Goal: Information Seeking & Learning: Find specific fact

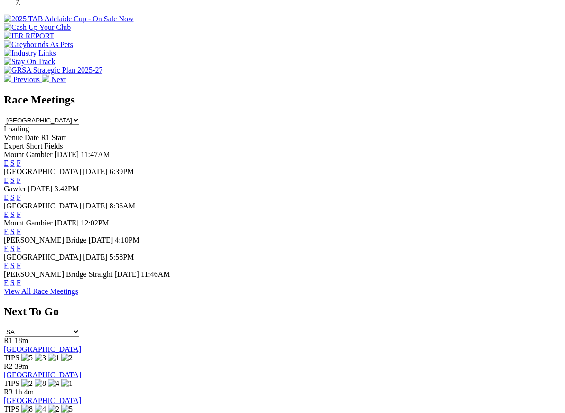
scroll to position [353, 0]
click at [21, 210] on link "F" at bounding box center [19, 214] width 4 height 8
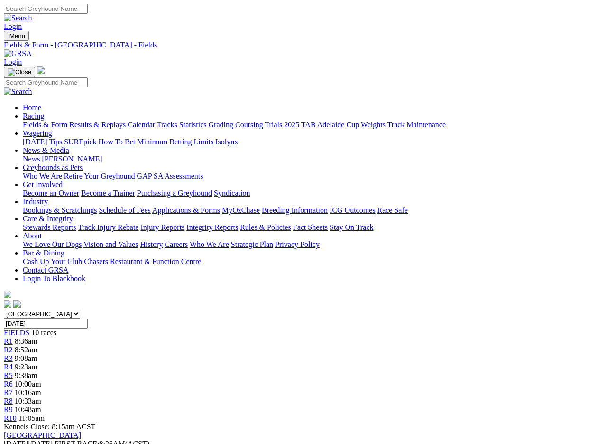
click at [46, 121] on link "Fields & Form" at bounding box center [45, 125] width 45 height 8
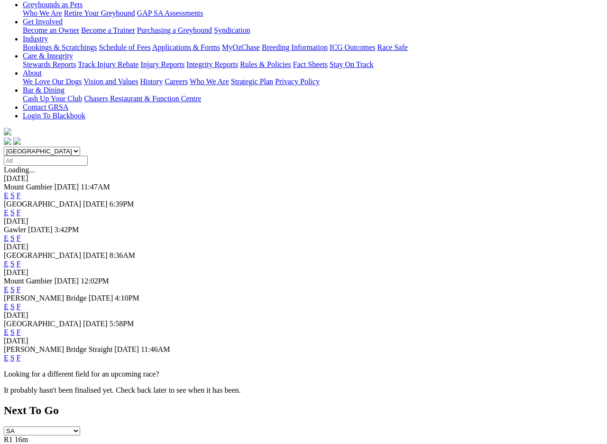
scroll to position [163, 0]
click at [21, 302] on link "F" at bounding box center [19, 306] width 4 height 8
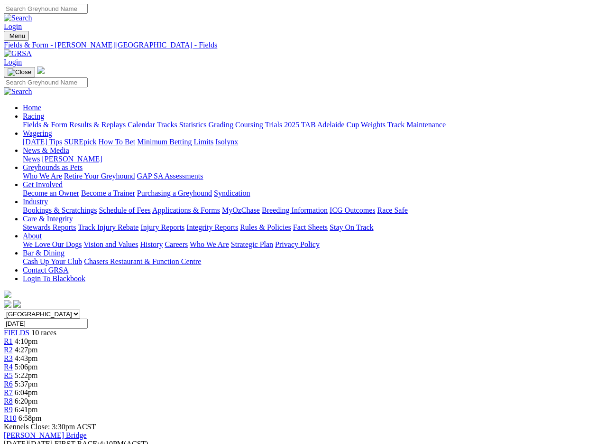
click at [31, 121] on link "Fields & Form" at bounding box center [45, 125] width 45 height 8
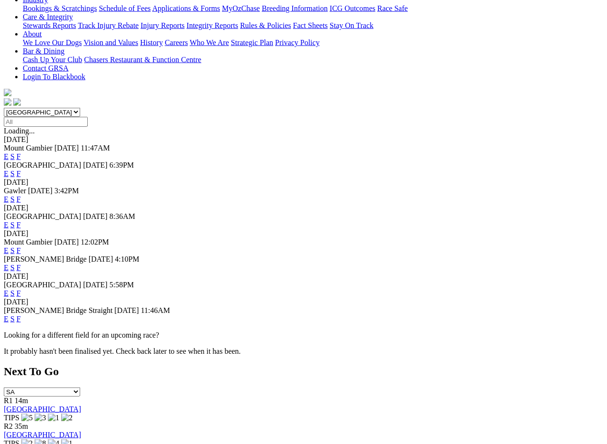
scroll to position [202, 0]
click at [21, 288] on link "F" at bounding box center [19, 292] width 4 height 8
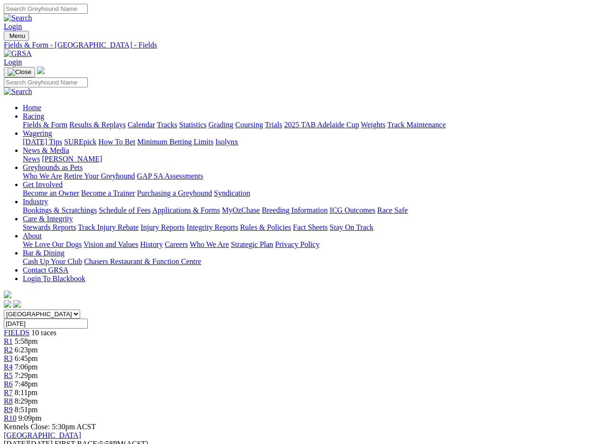
click at [36, 121] on link "Fields & Form" at bounding box center [45, 125] width 45 height 8
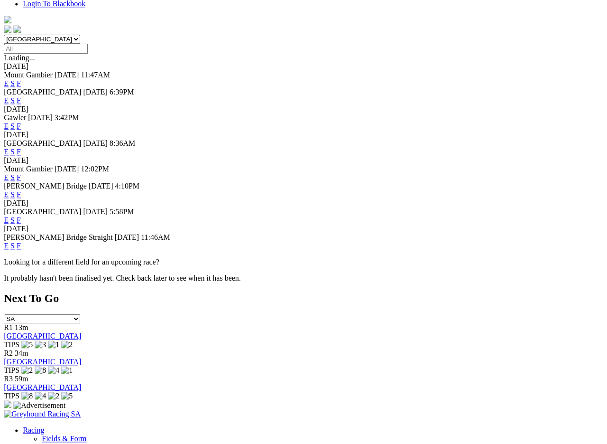
scroll to position [275, 5]
click at [21, 250] on link "F" at bounding box center [19, 245] width 4 height 8
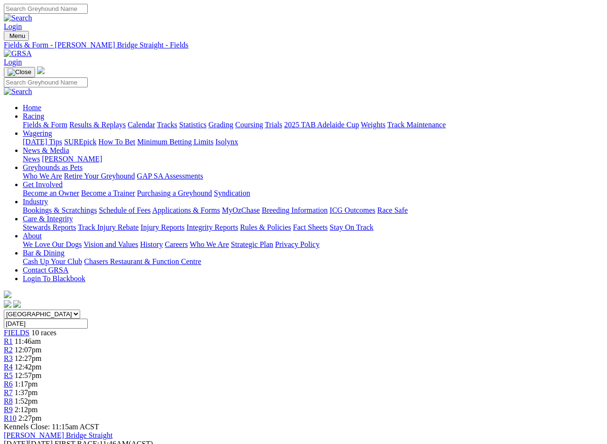
click at [119, 121] on link "Results & Replays" at bounding box center [97, 125] width 56 height 8
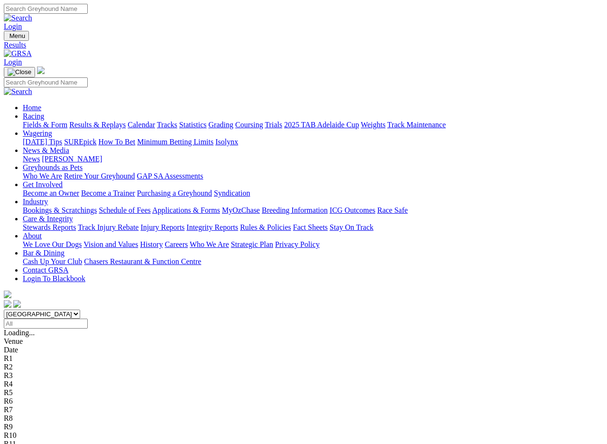
scroll to position [1, 0]
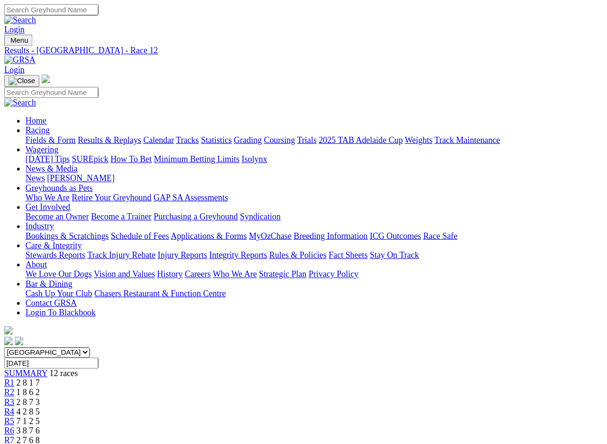
scroll to position [1, 0]
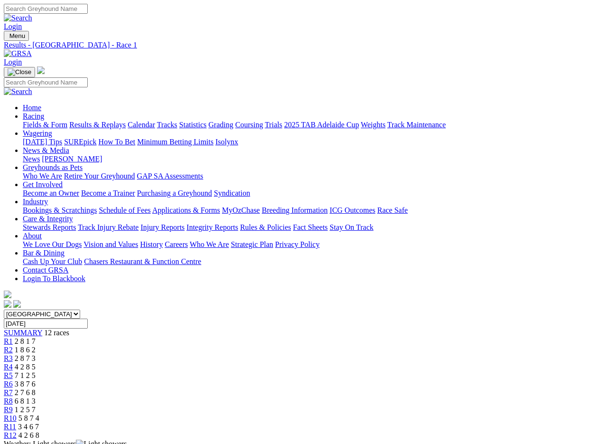
scroll to position [1, 0]
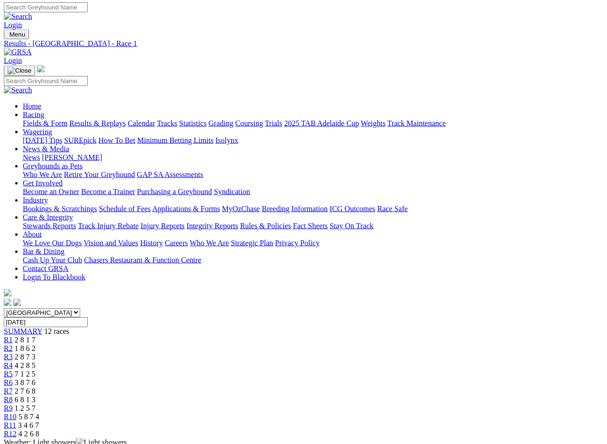
click at [73, 213] on link "Care & Integrity" at bounding box center [48, 217] width 50 height 8
click at [238, 222] on link "Integrity Reports" at bounding box center [212, 226] width 52 height 8
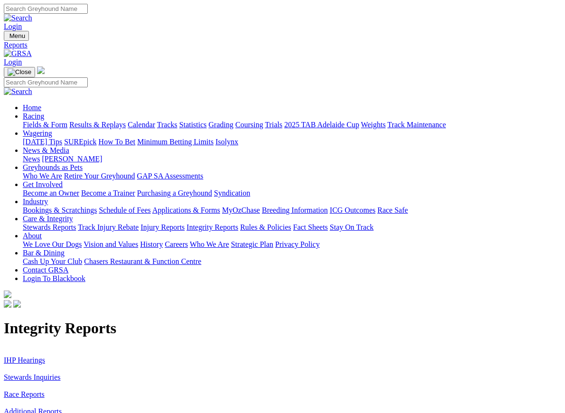
scroll to position [0, 0]
click at [31, 355] on link "IHP Hearings" at bounding box center [24, 359] width 41 height 8
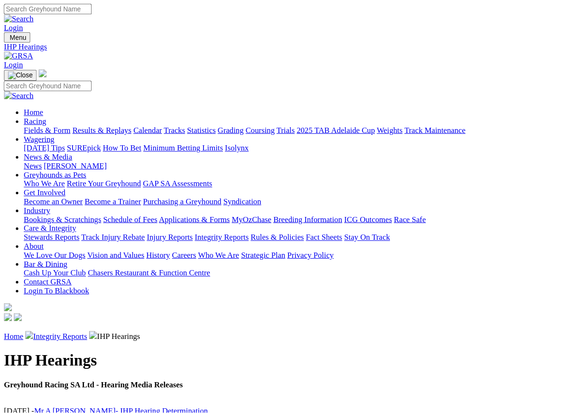
scroll to position [0, 0]
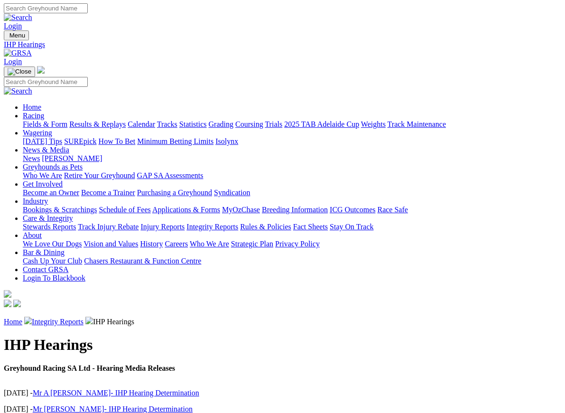
click at [71, 317] on link "Integrity Reports" at bounding box center [58, 321] width 52 height 8
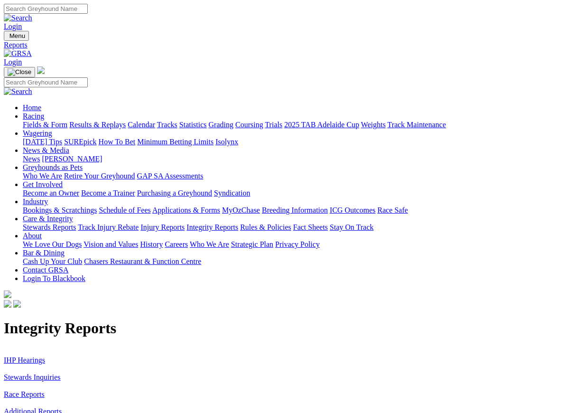
scroll to position [0, 0]
click at [32, 372] on link "Stewards Inquiries" at bounding box center [32, 376] width 57 height 8
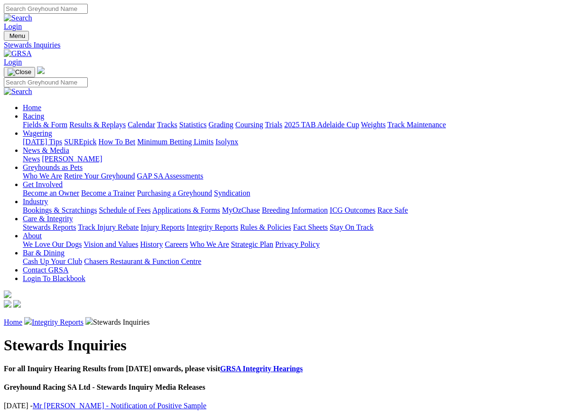
scroll to position [0, 0]
click at [131, 401] on link "Mr [PERSON_NAME] - Notification of Positive Sample" at bounding box center [120, 405] width 174 height 8
